Goal: Transaction & Acquisition: Purchase product/service

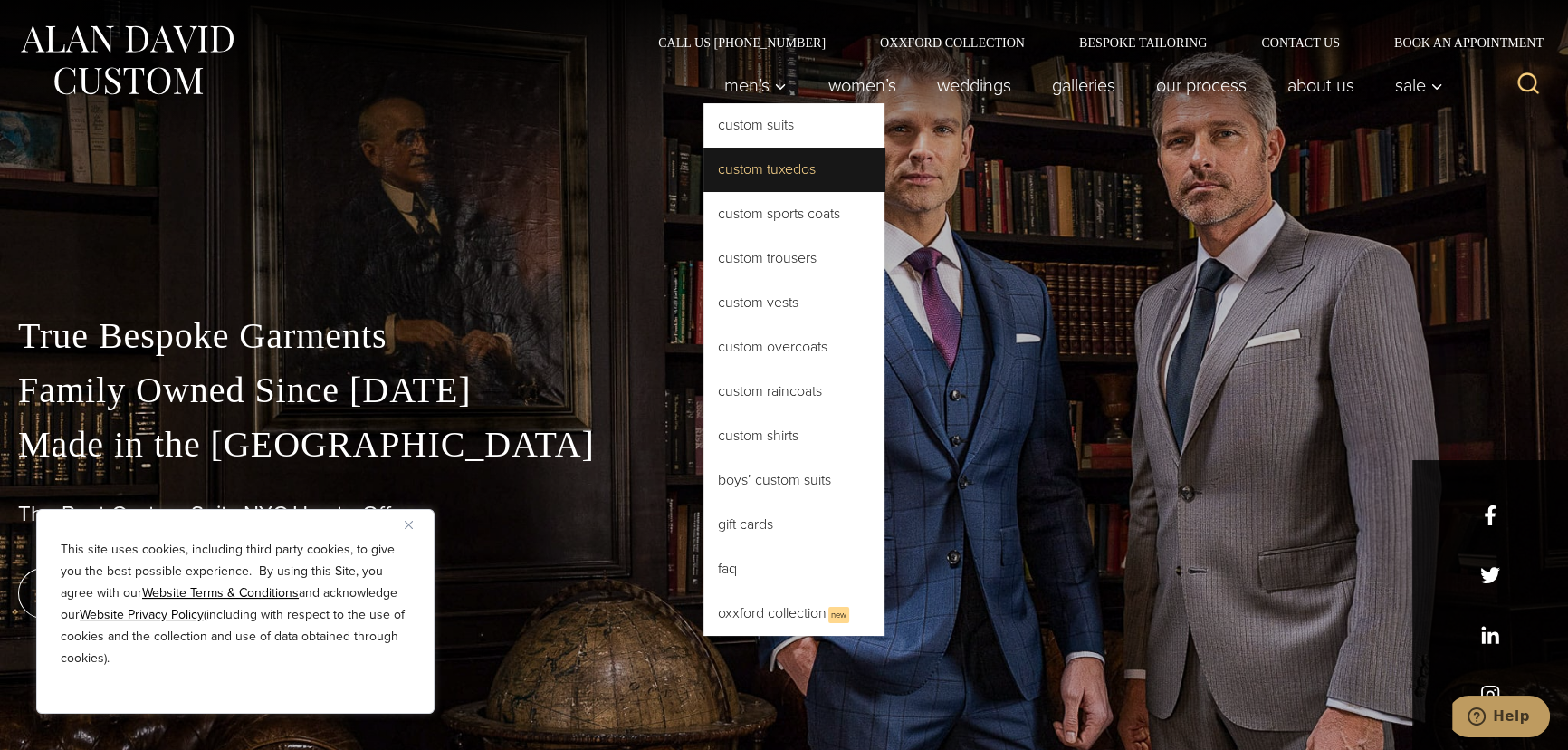
click at [741, 158] on link "Custom Tuxedos" at bounding box center [794, 168] width 181 height 43
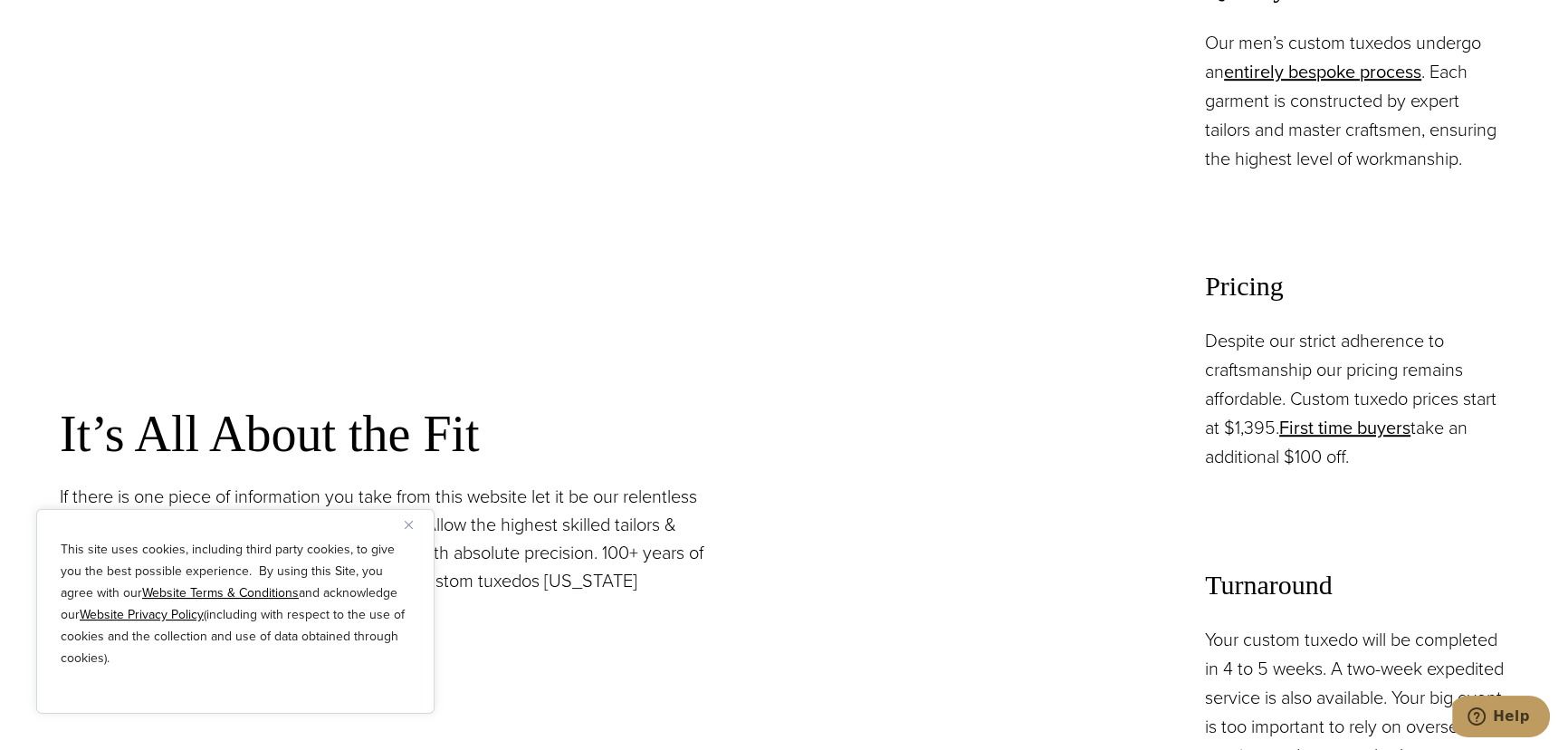
scroll to position [1646, 0]
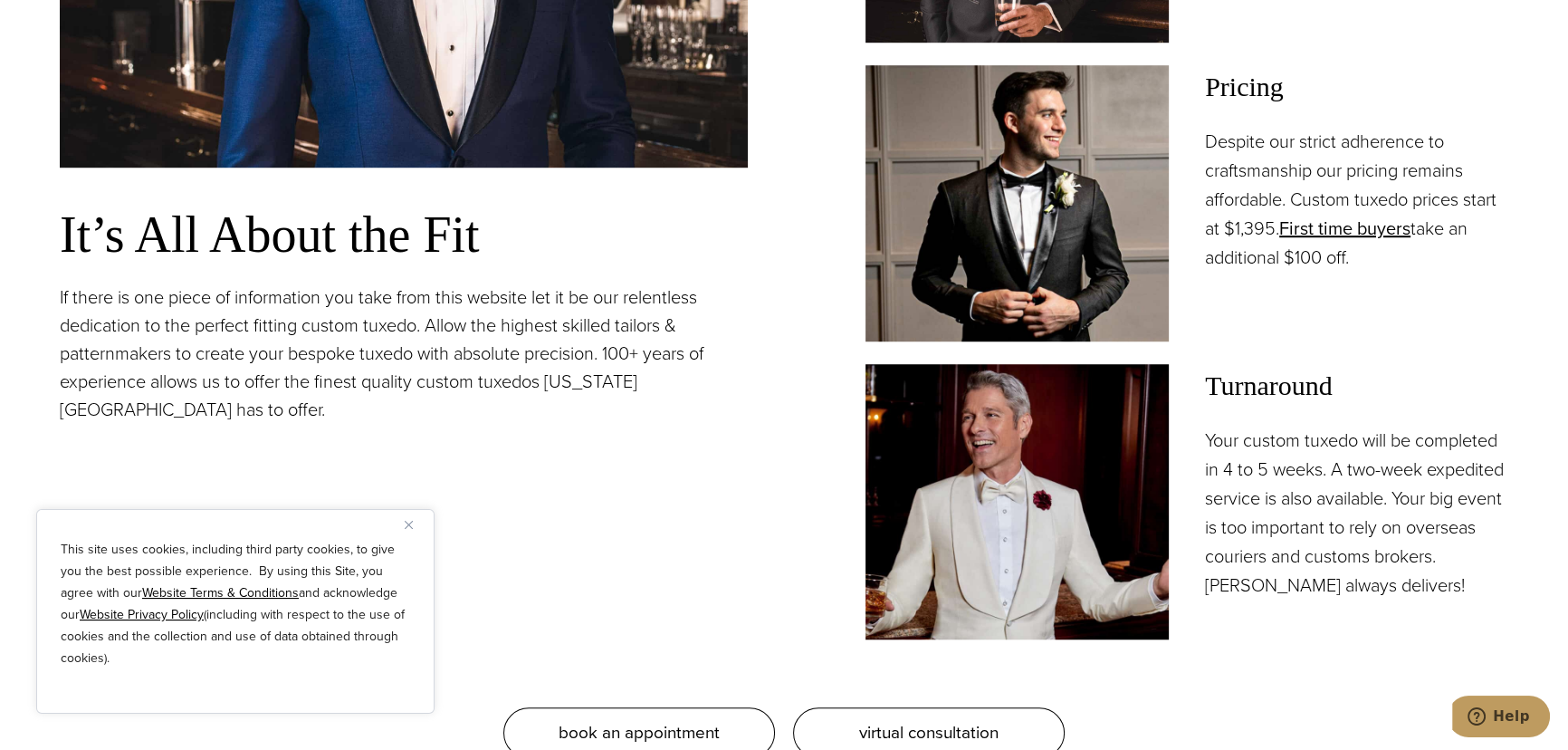
click at [407, 524] on img "Close" at bounding box center [408, 525] width 8 height 8
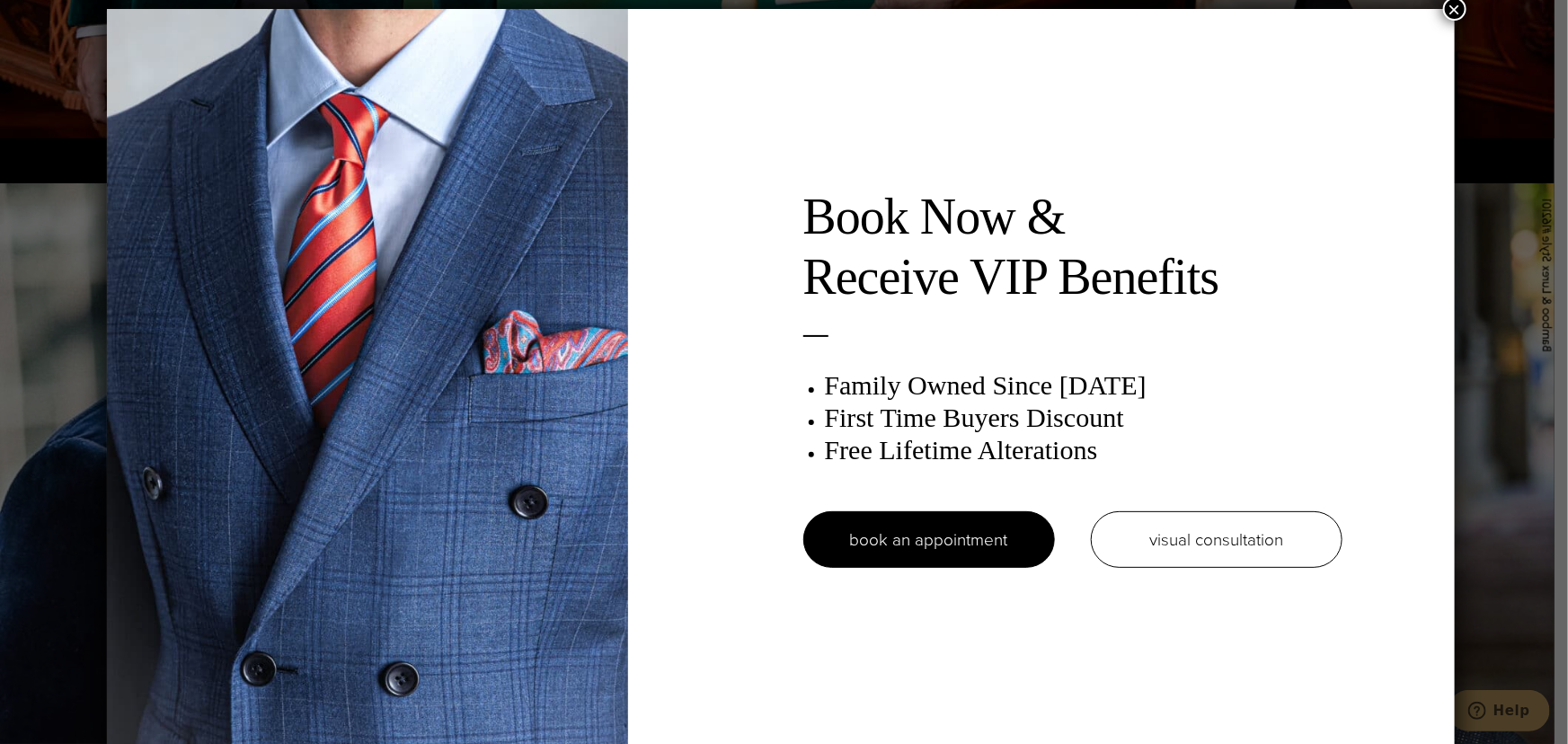
scroll to position [9, 0]
